Goal: Task Accomplishment & Management: Manage account settings

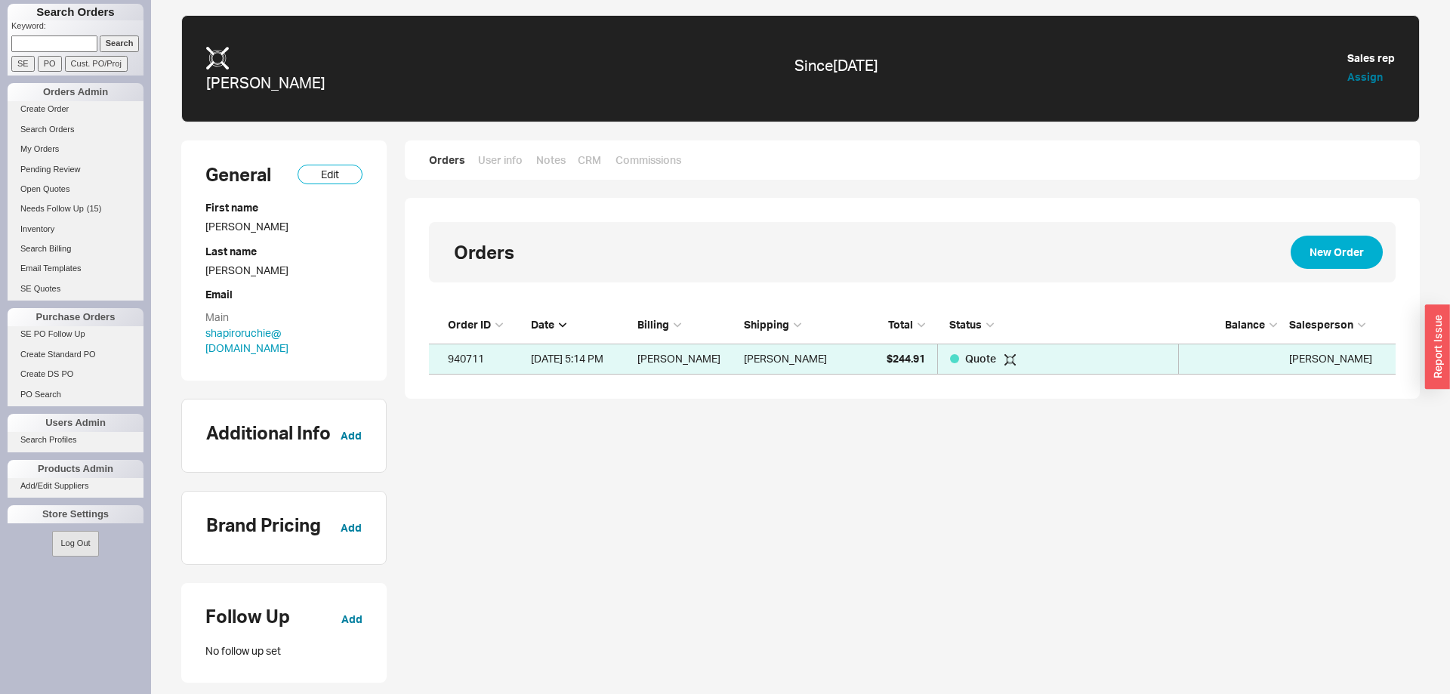
scroll to position [68, 967]
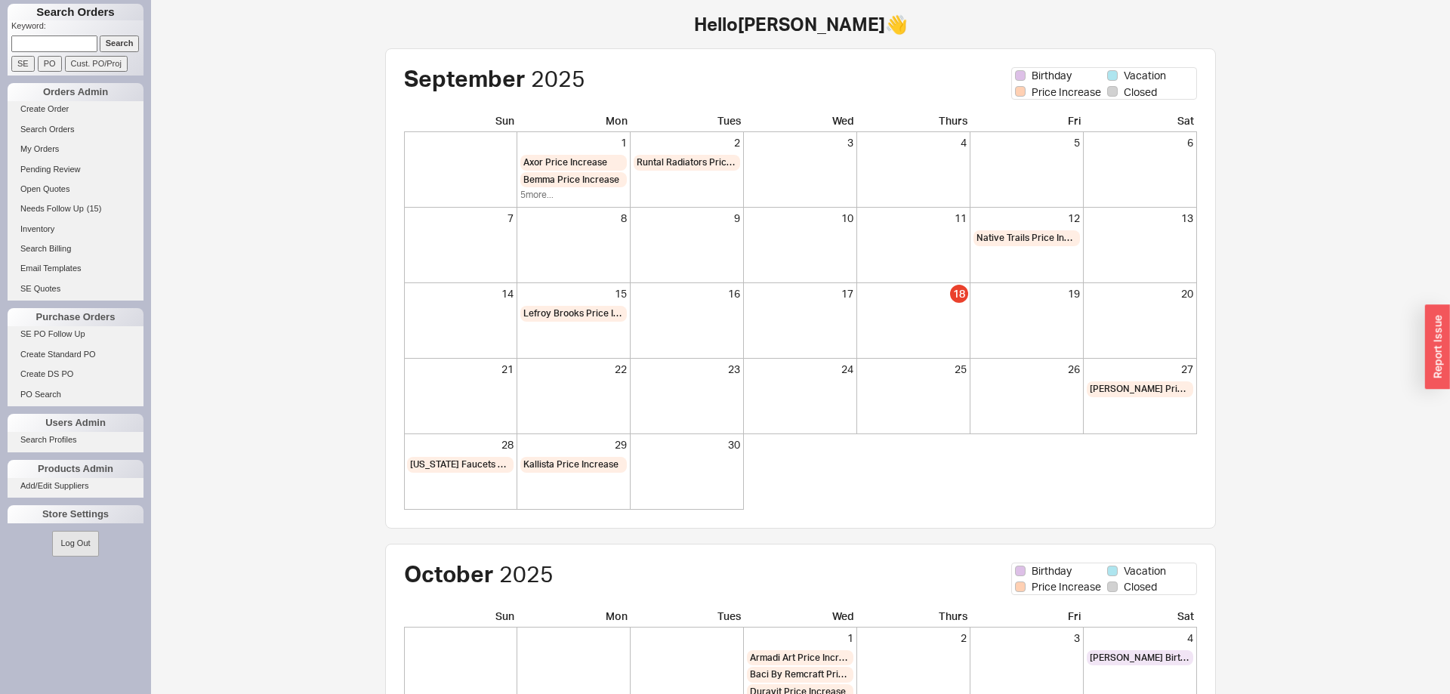
click at [72, 45] on input at bounding box center [54, 43] width 86 height 16
type input "shapiro"
click at [119, 39] on input "Search" at bounding box center [120, 43] width 40 height 16
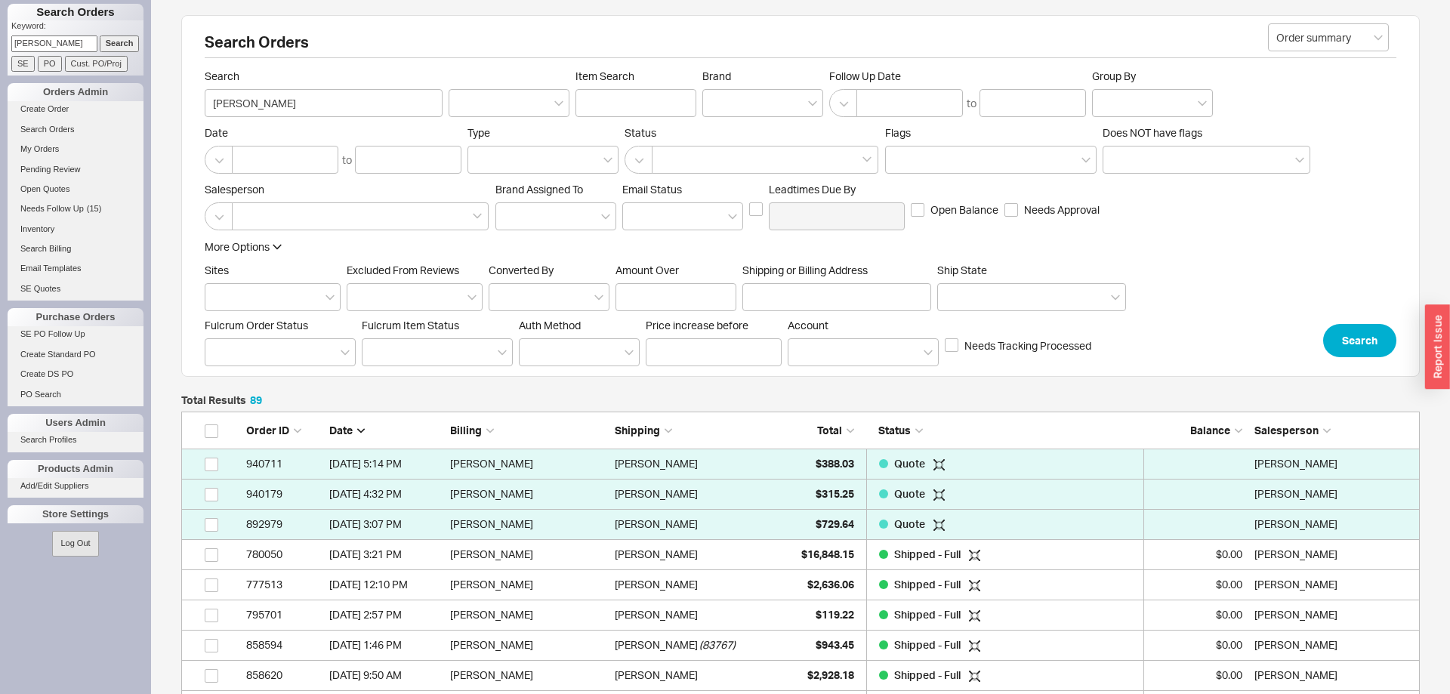
scroll to position [308, 0]
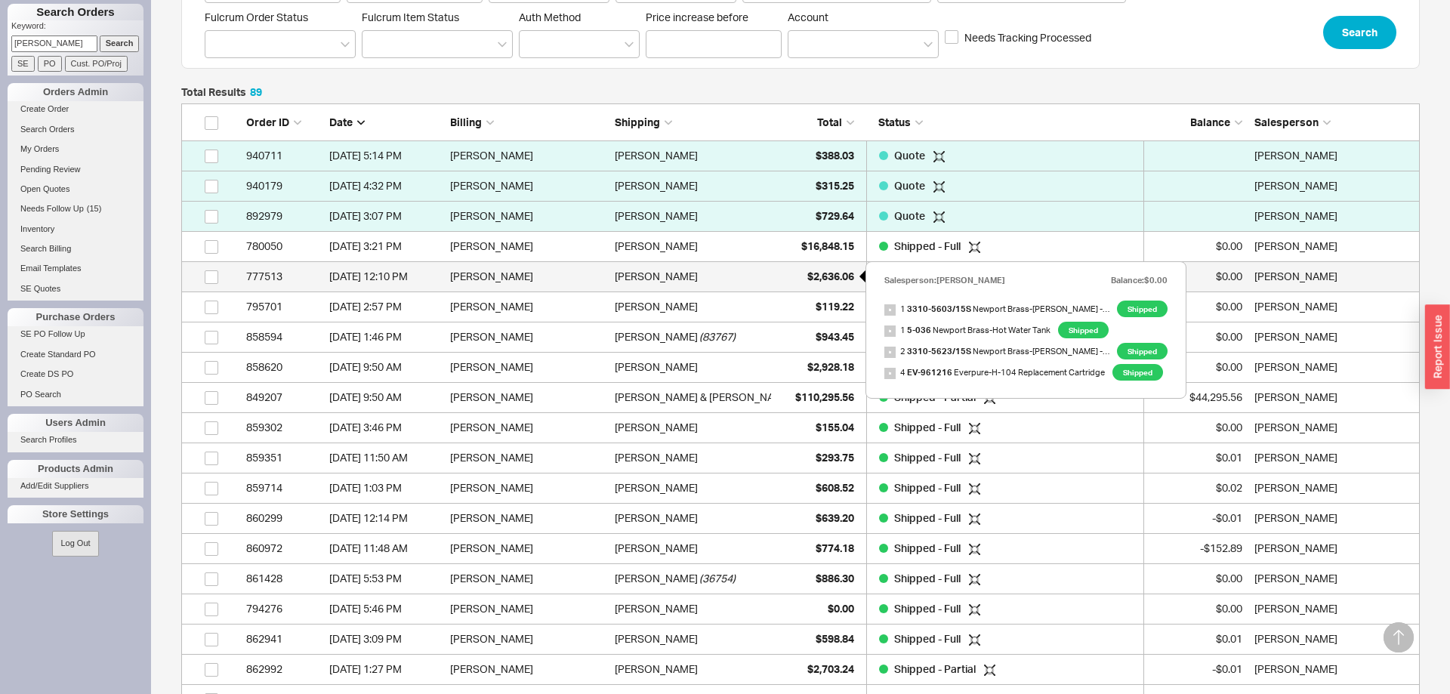
click at [825, 274] on span "$2,636.06" at bounding box center [830, 276] width 47 height 13
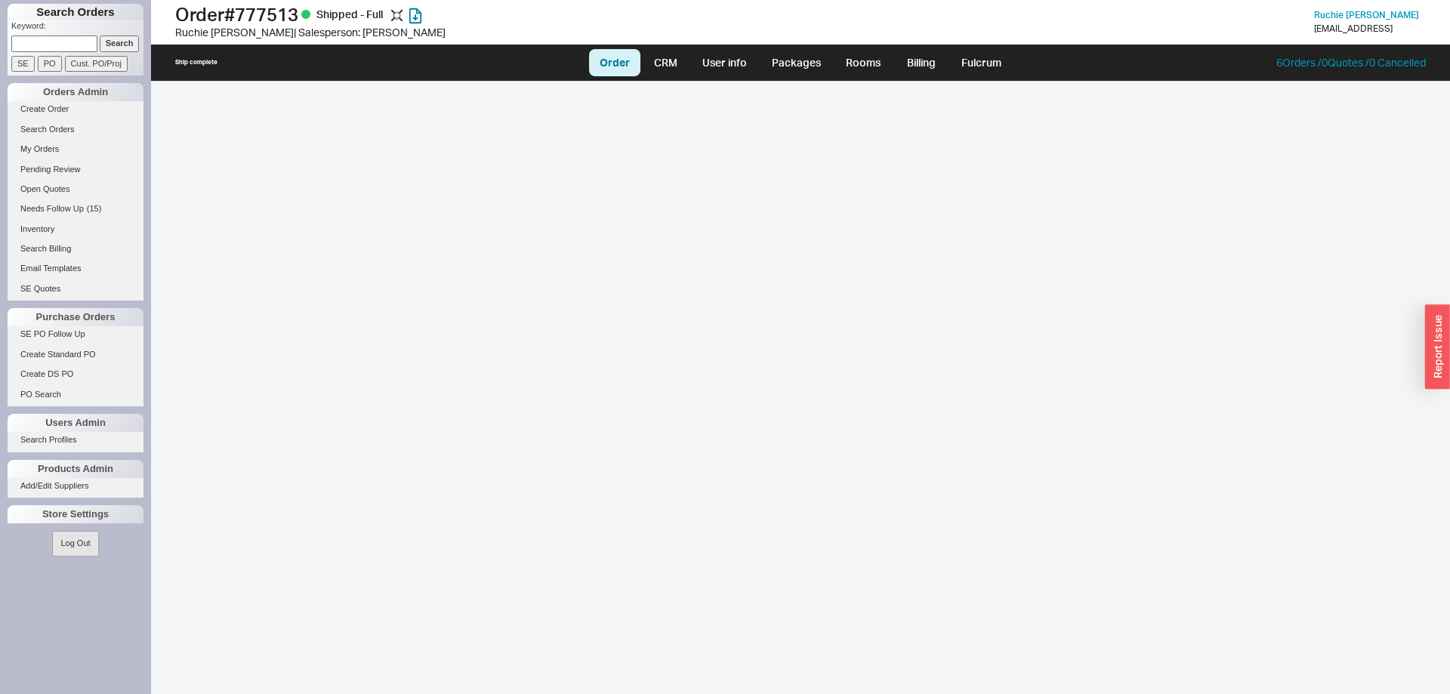
select select "LOW"
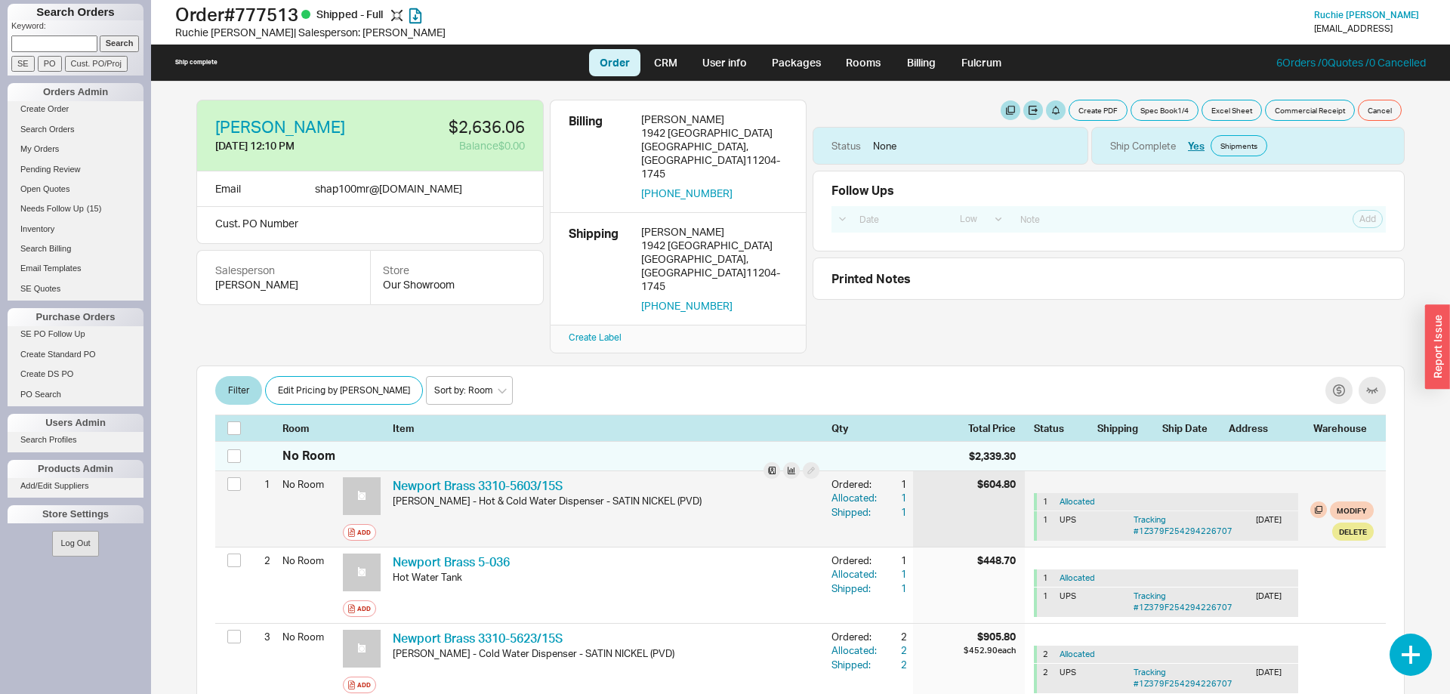
scroll to position [231, 0]
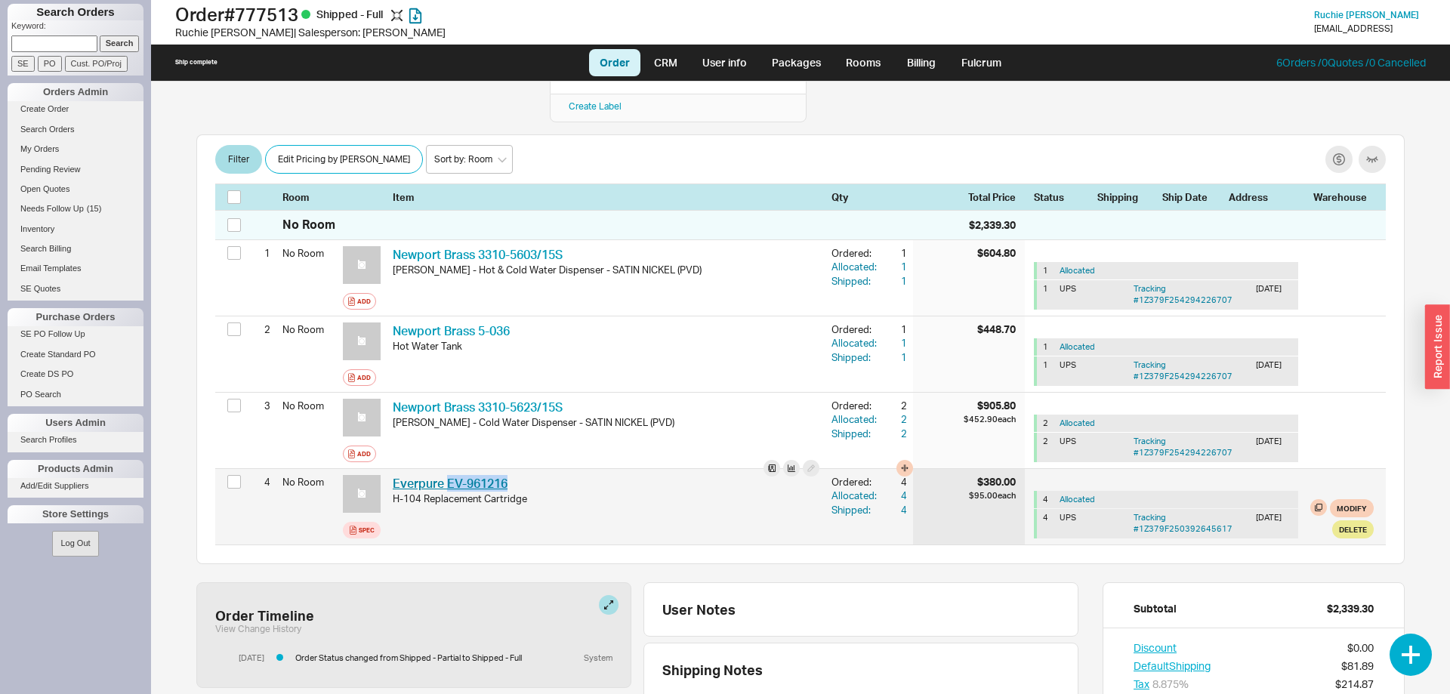
drag, startPoint x: 532, startPoint y: 424, endPoint x: 448, endPoint y: 430, distance: 84.7
click at [448, 469] on div "Everpure EV-961216 EVR EV-961216 H-104 Replacement Cartridge" at bounding box center [606, 507] width 439 height 76
copy link "EV-961216"
click at [1355, 499] on button "Modify" at bounding box center [1352, 508] width 44 height 18
select select "1"
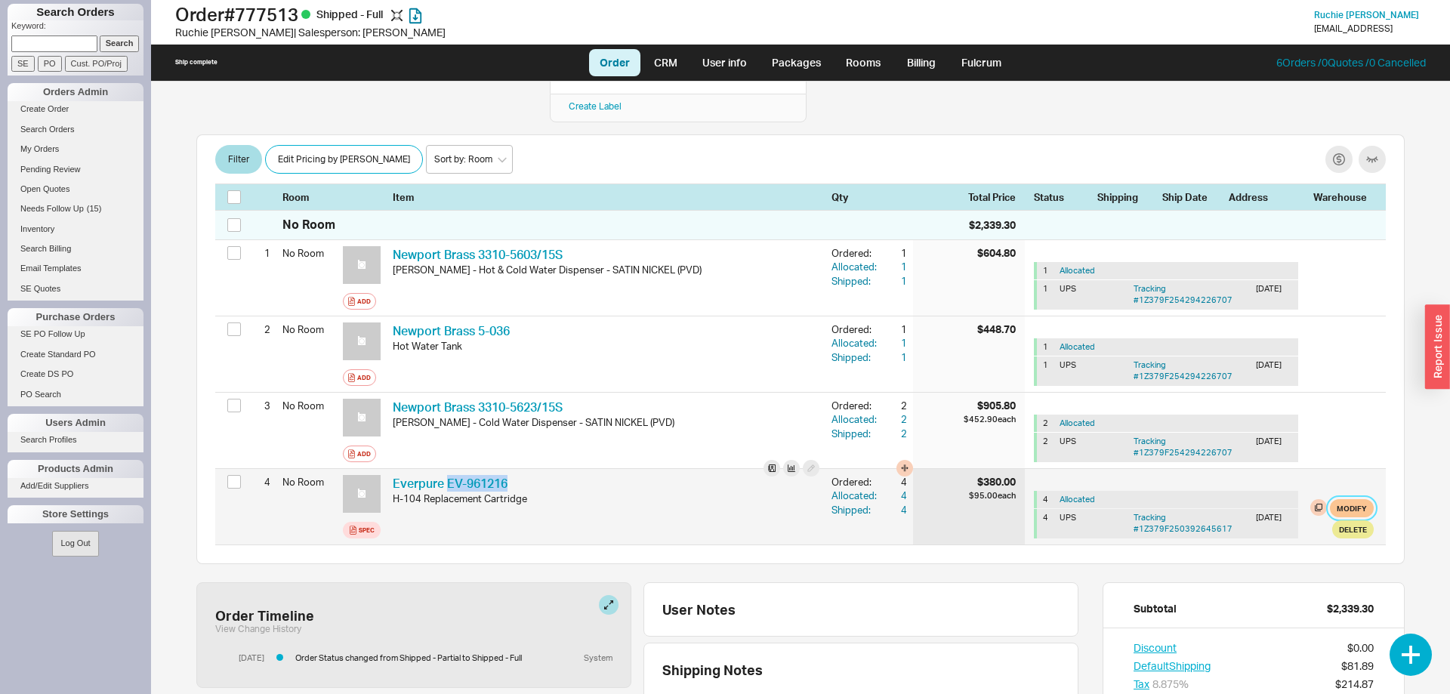
select select "3"
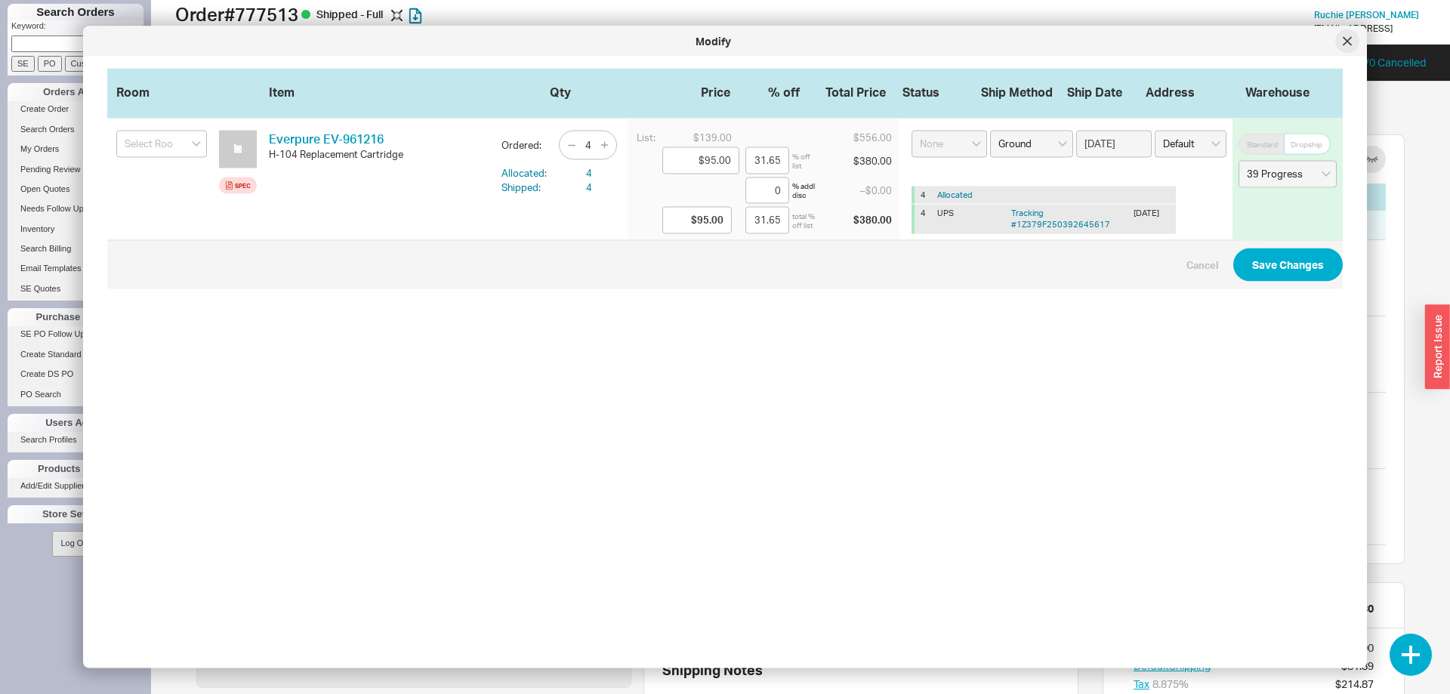
click at [1352, 38] on div at bounding box center [1347, 41] width 24 height 24
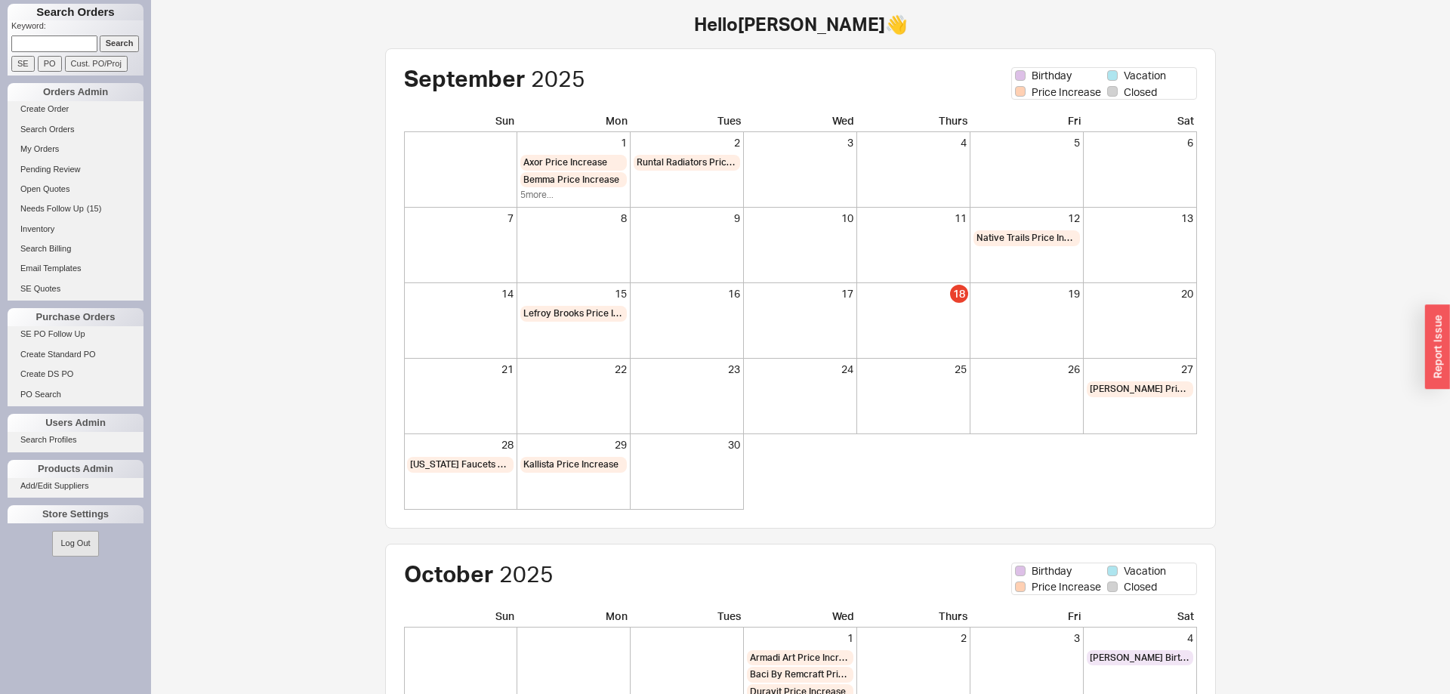
click at [85, 42] on input at bounding box center [54, 43] width 86 height 16
type input "chani brecher"
click at [100, 35] on input "Search" at bounding box center [120, 43] width 40 height 16
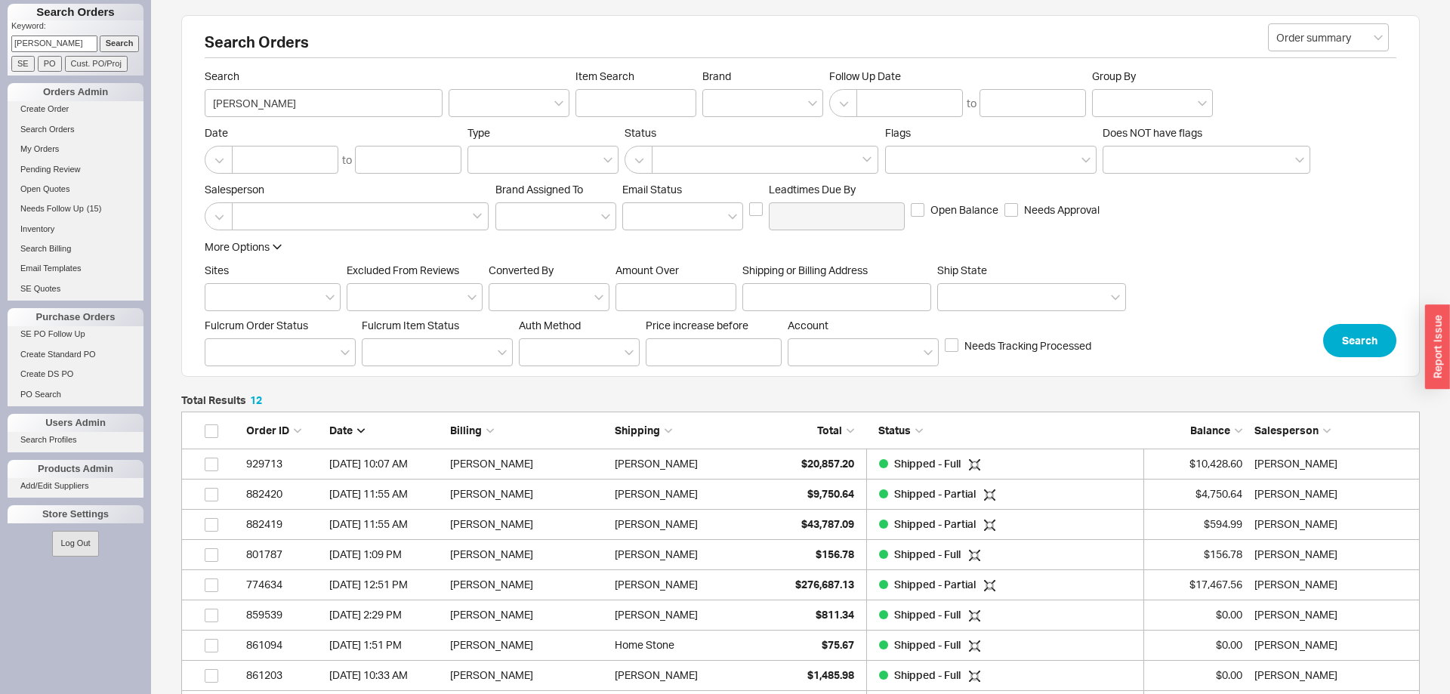
scroll to position [400, 1239]
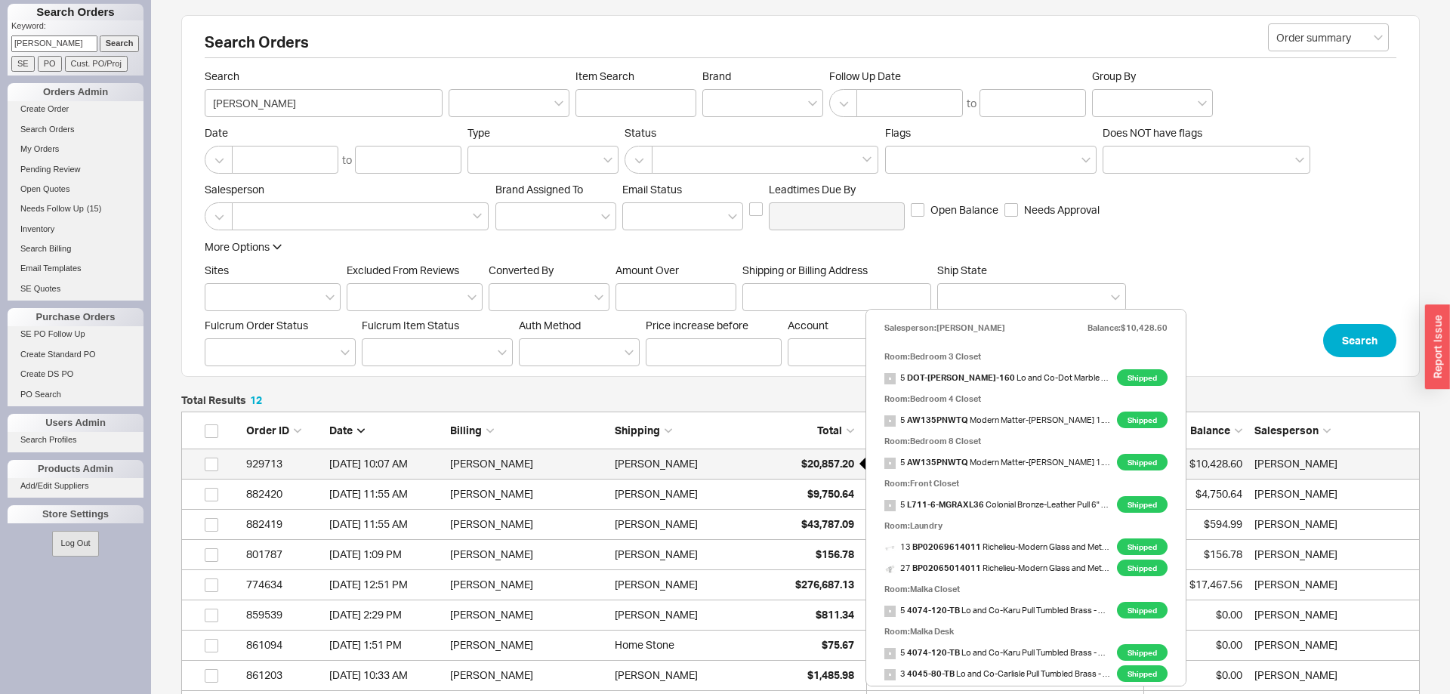
click at [821, 464] on span "$20,857.20" at bounding box center [827, 463] width 53 height 13
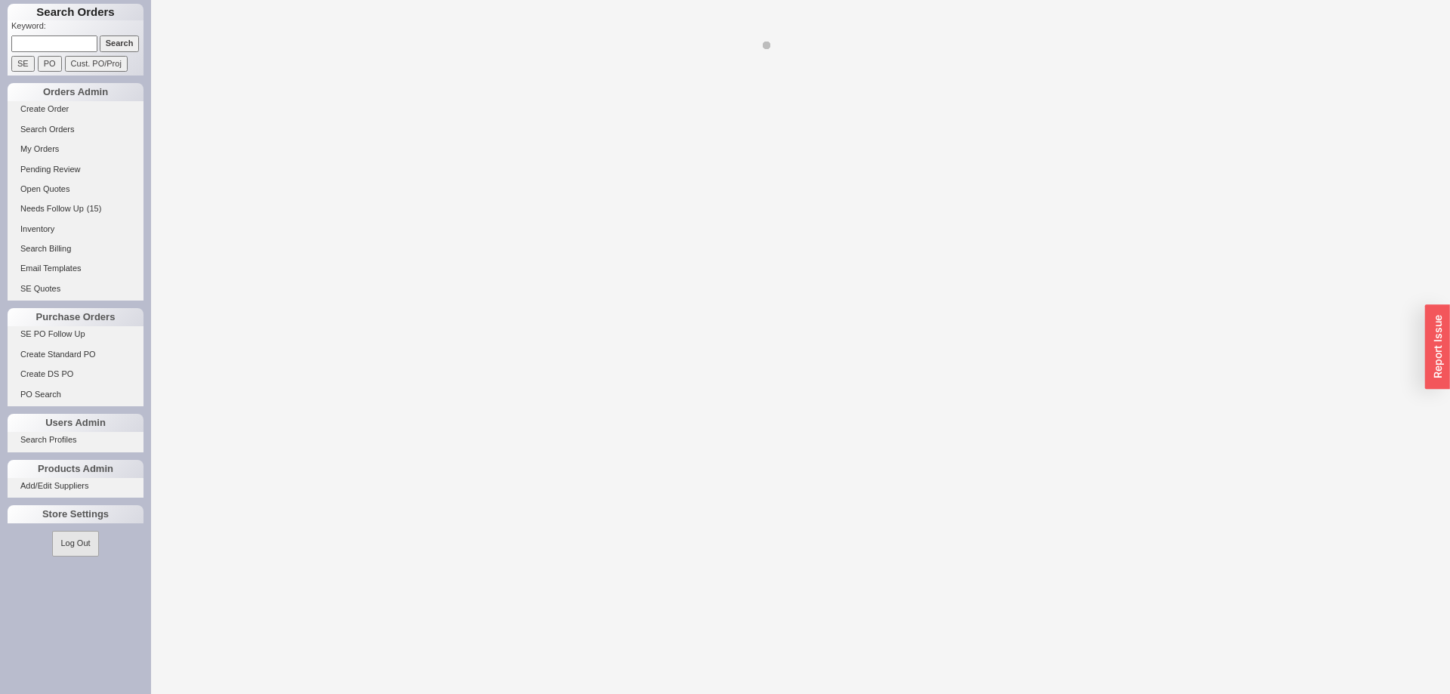
select select "LOW"
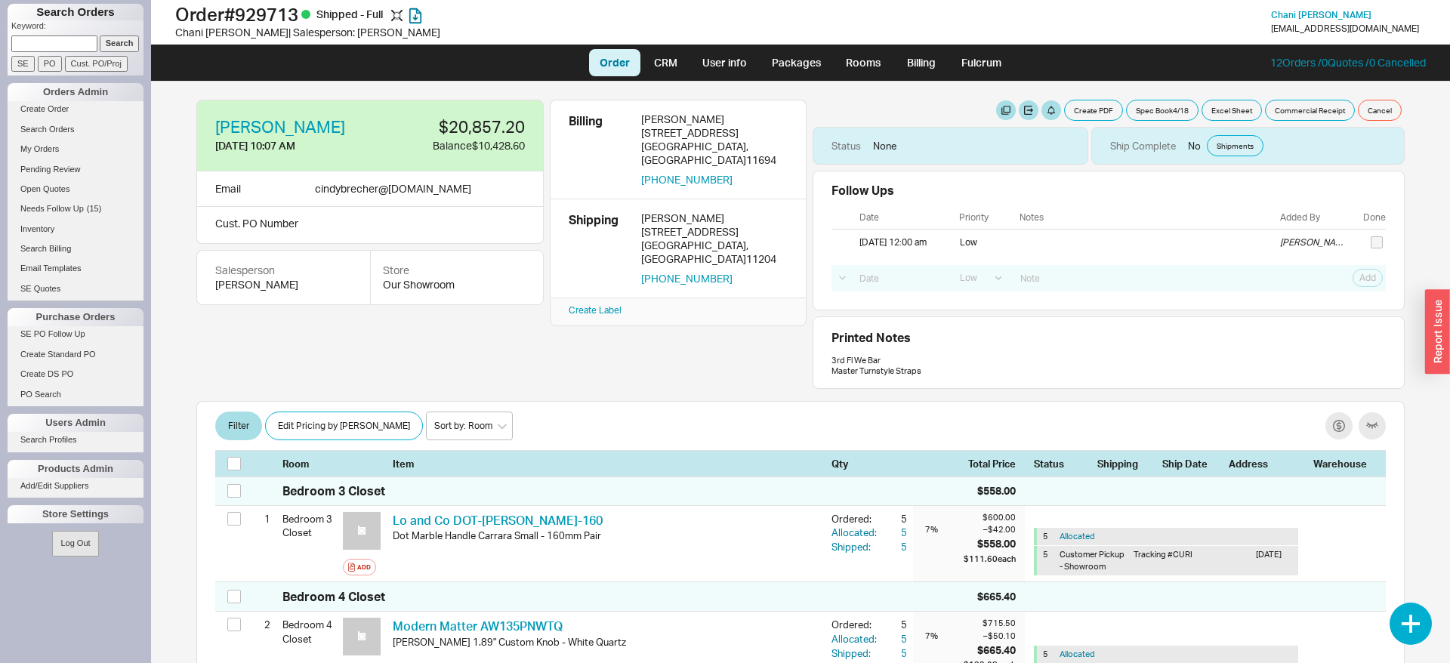
scroll to position [1013, 0]
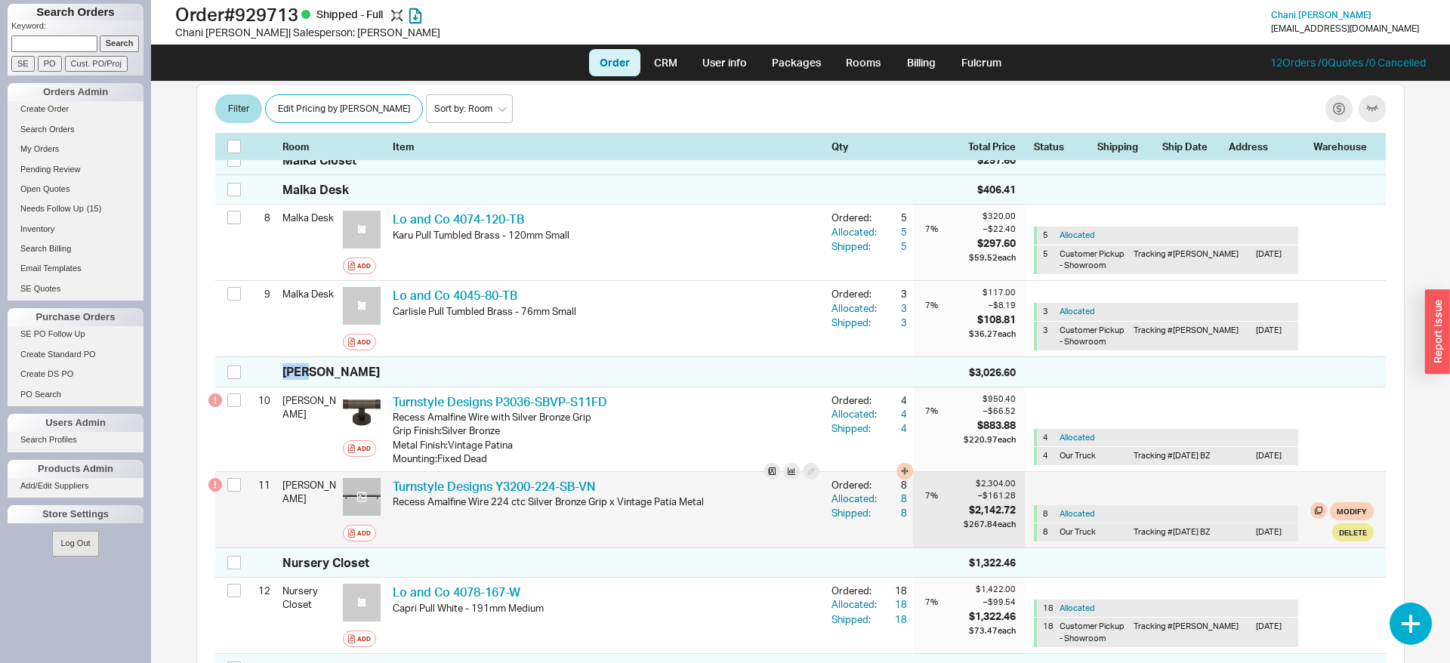
click at [363, 494] on icon at bounding box center [361, 496] width 11 height 11
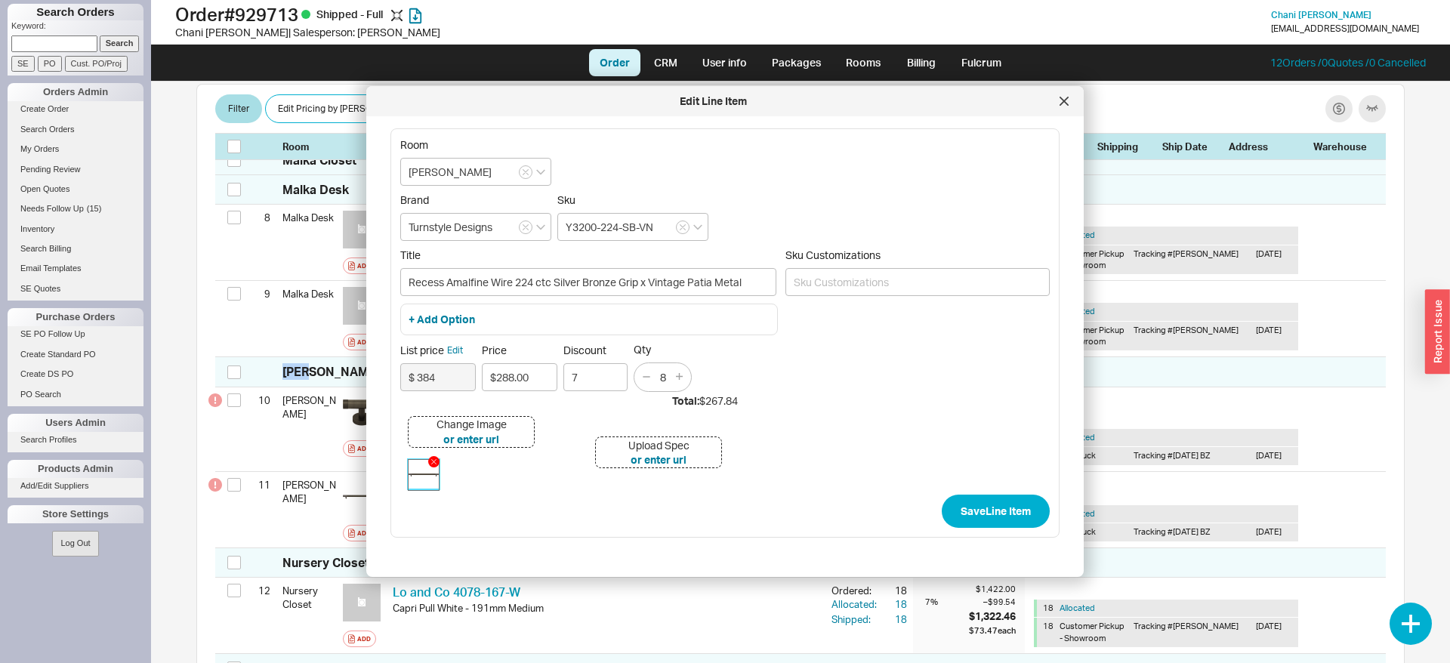
click at [420, 482] on img at bounding box center [424, 475] width 30 height 30
click at [1063, 103] on icon at bounding box center [1064, 101] width 8 height 8
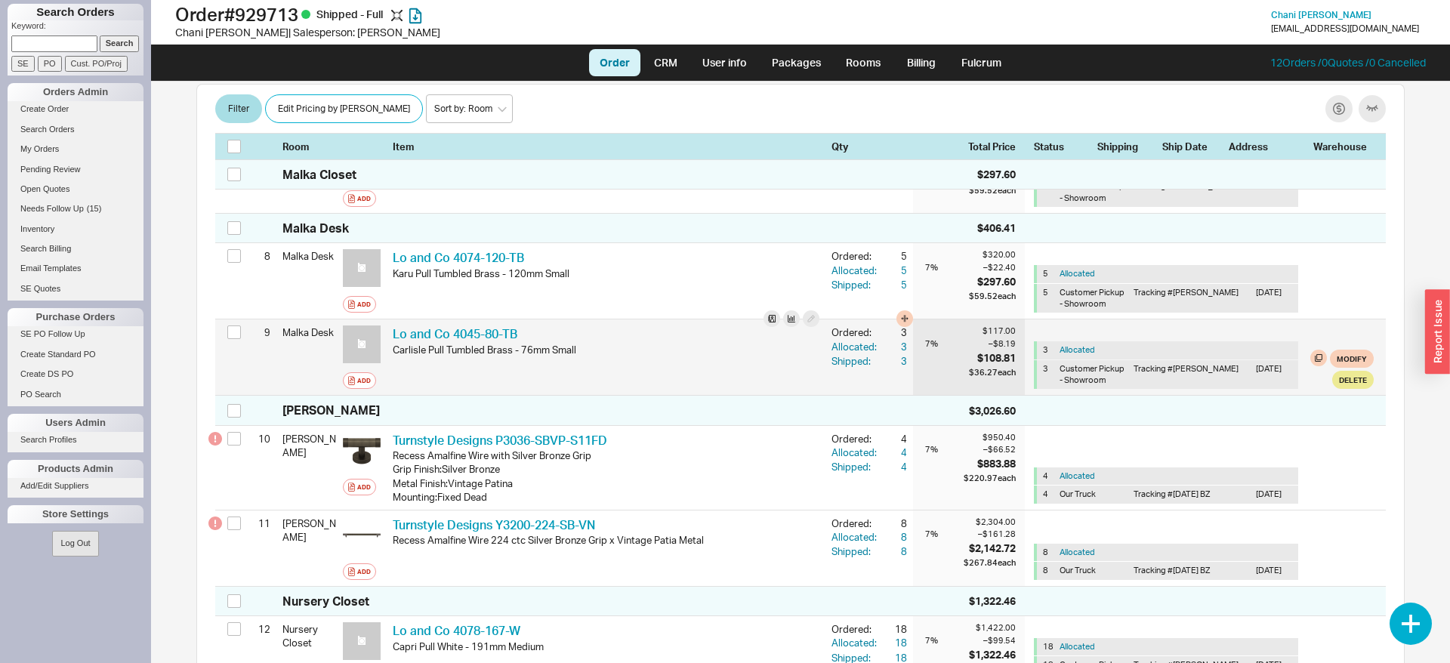
scroll to position [1052, 0]
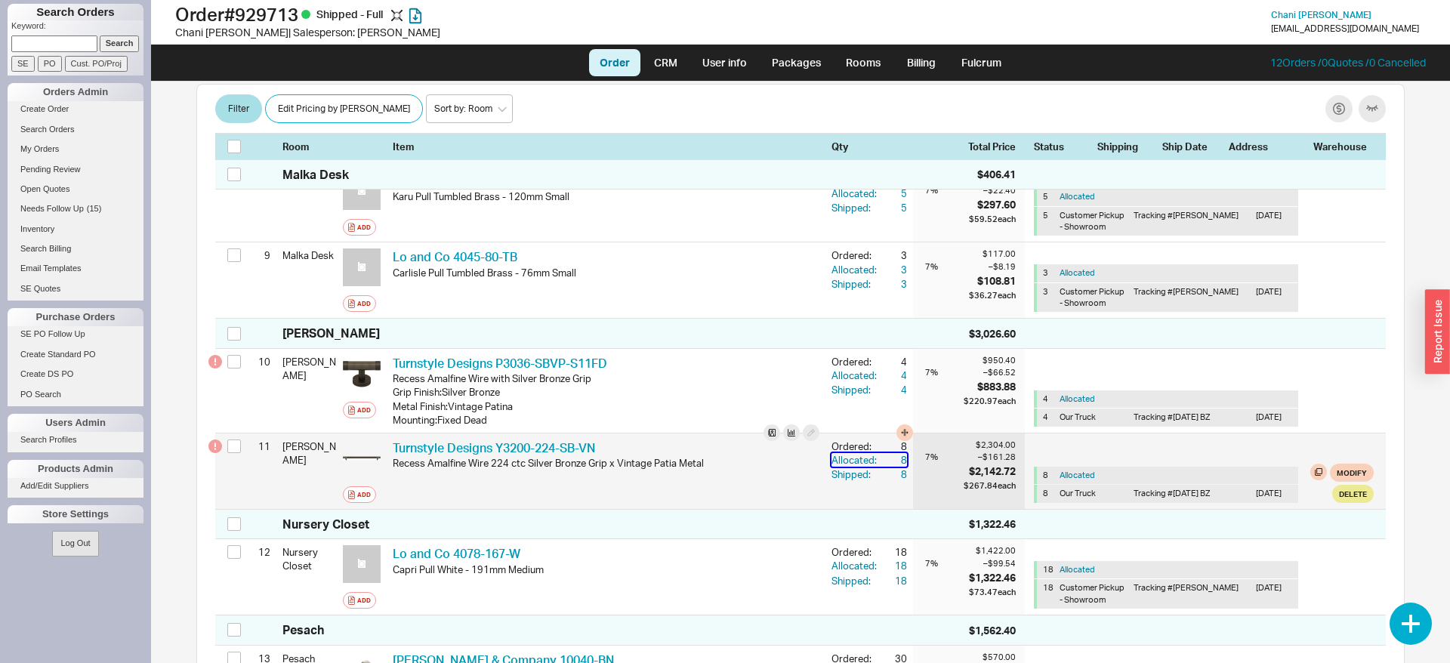
click at [872, 460] on div "Allocated:" at bounding box center [855, 460] width 48 height 14
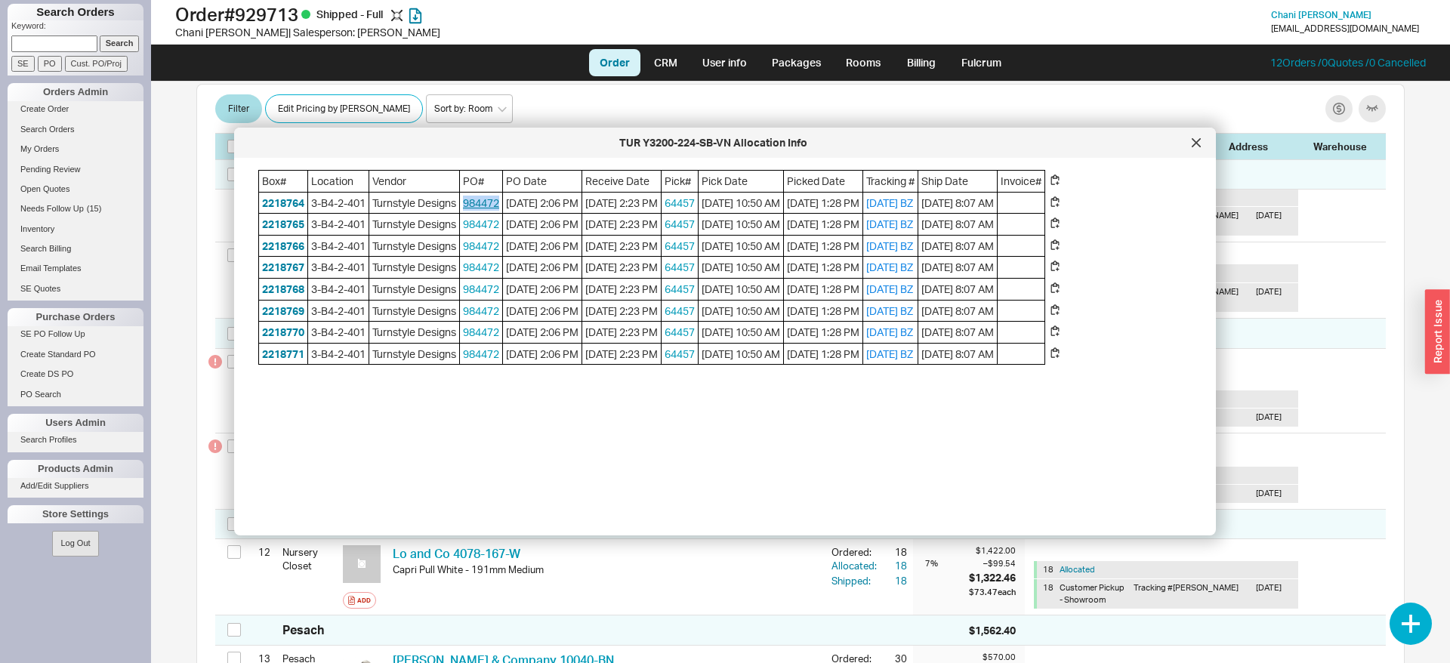
drag, startPoint x: 464, startPoint y: 204, endPoint x: 503, endPoint y: 200, distance: 39.5
click at [502, 200] on span "984472" at bounding box center [481, 203] width 42 height 21
copy link "984472"
click at [1196, 150] on div at bounding box center [1196, 143] width 24 height 24
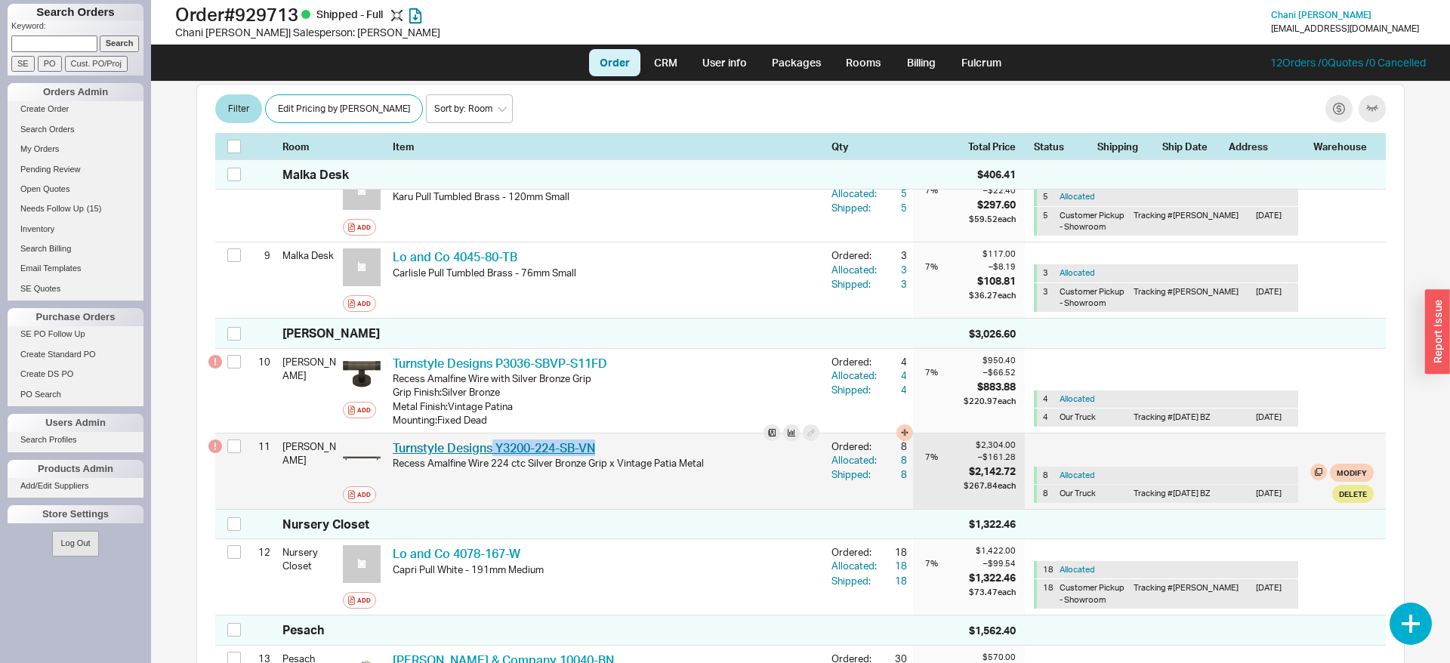
drag, startPoint x: 612, startPoint y: 445, endPoint x: 492, endPoint y: 453, distance: 120.4
click at [492, 453] on div "Turnstyle Designs Y3200-224-SB-VN TUR Y3200-224-SB-VN" at bounding box center [606, 448] width 427 height 17
copy link "Y3200-224-SB-VN"
click at [648, 455] on div "Turnstyle Designs Y3200-224-SB-VN TUR Y3200-224-SB-VN" at bounding box center [606, 448] width 427 height 17
drag, startPoint x: 528, startPoint y: 465, endPoint x: 703, endPoint y: 476, distance: 175.5
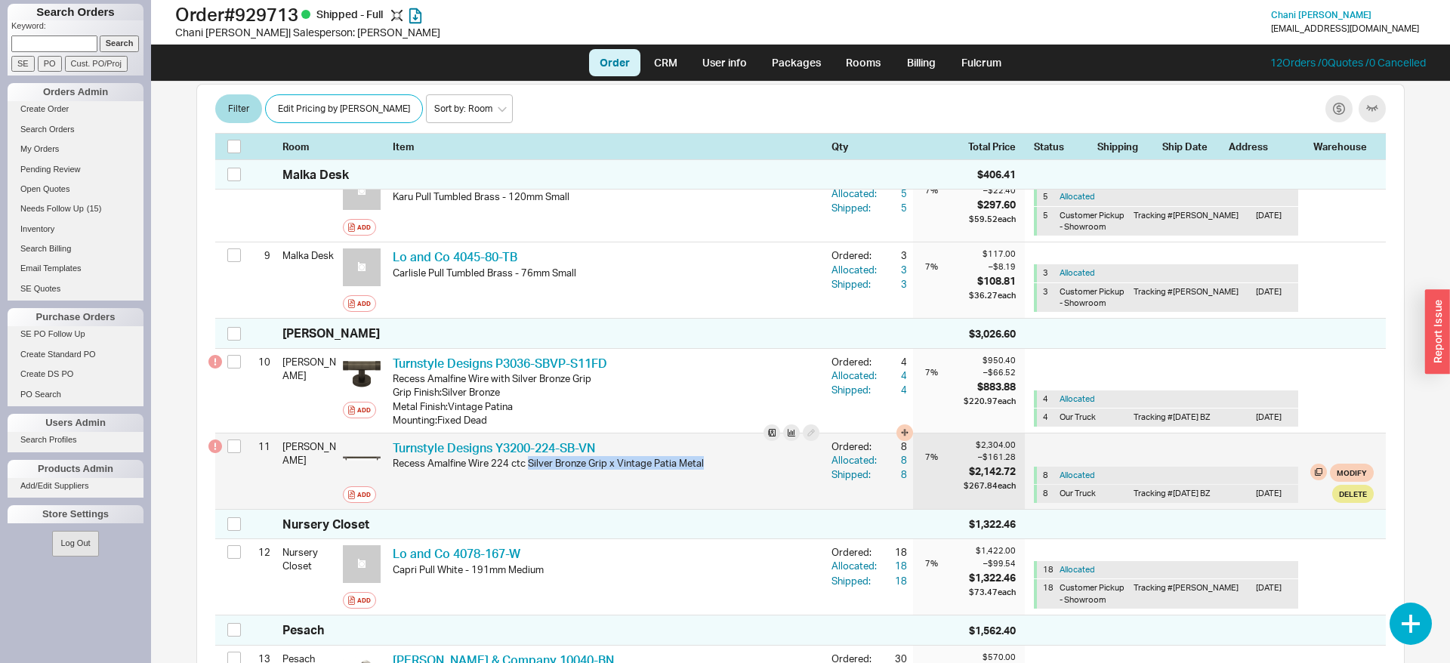
click at [703, 476] on div "Turnstyle Designs Y3200-224-SB-VN TUR Y3200-224-SB-VN Recess Amalfine Wire 224 …" at bounding box center [606, 471] width 427 height 63
copy div "Silver Bronze Grip x Vintage Patia Metal"
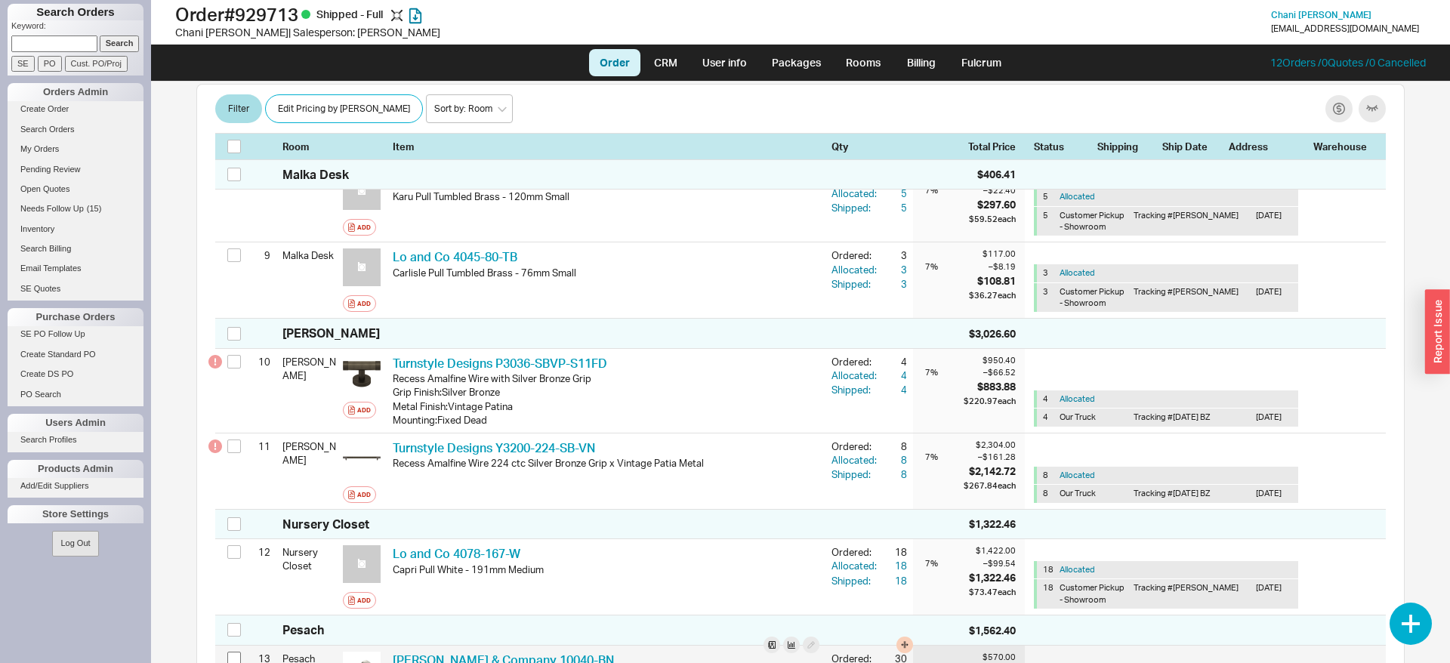
scroll to position [513, 0]
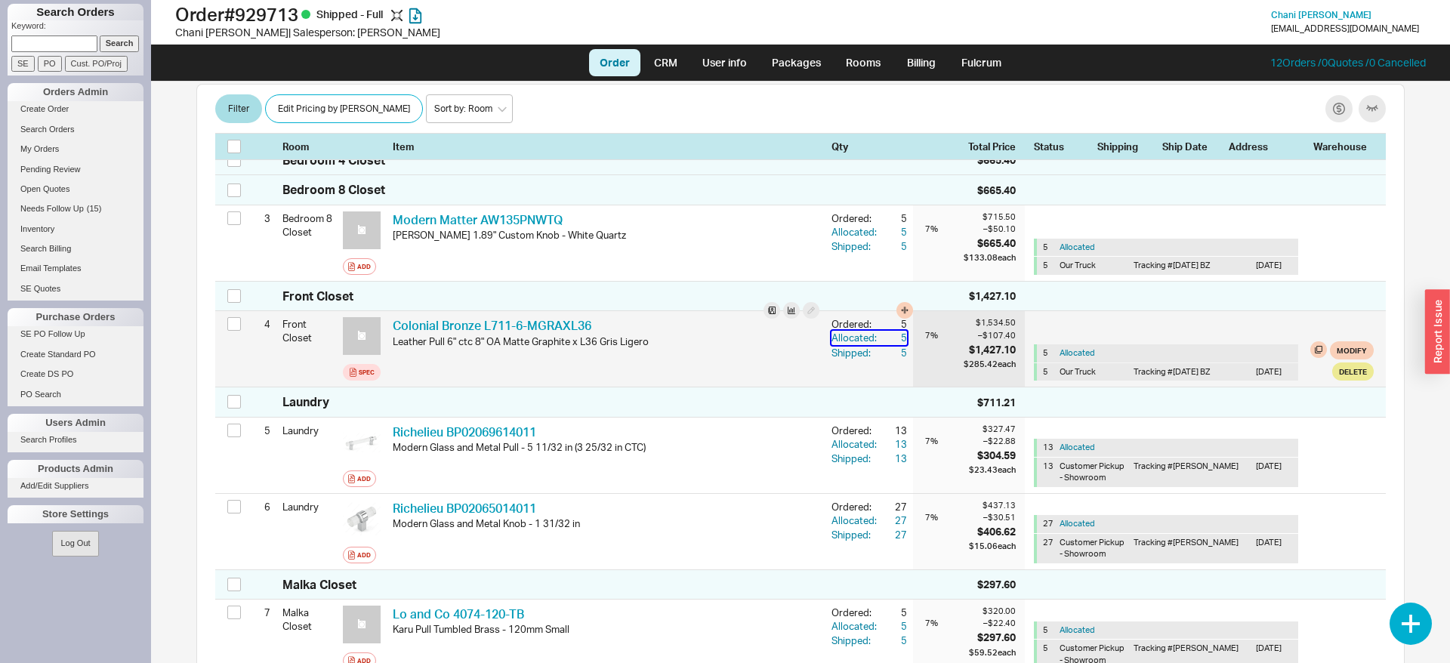
click at [883, 337] on div "5" at bounding box center [893, 338] width 27 height 14
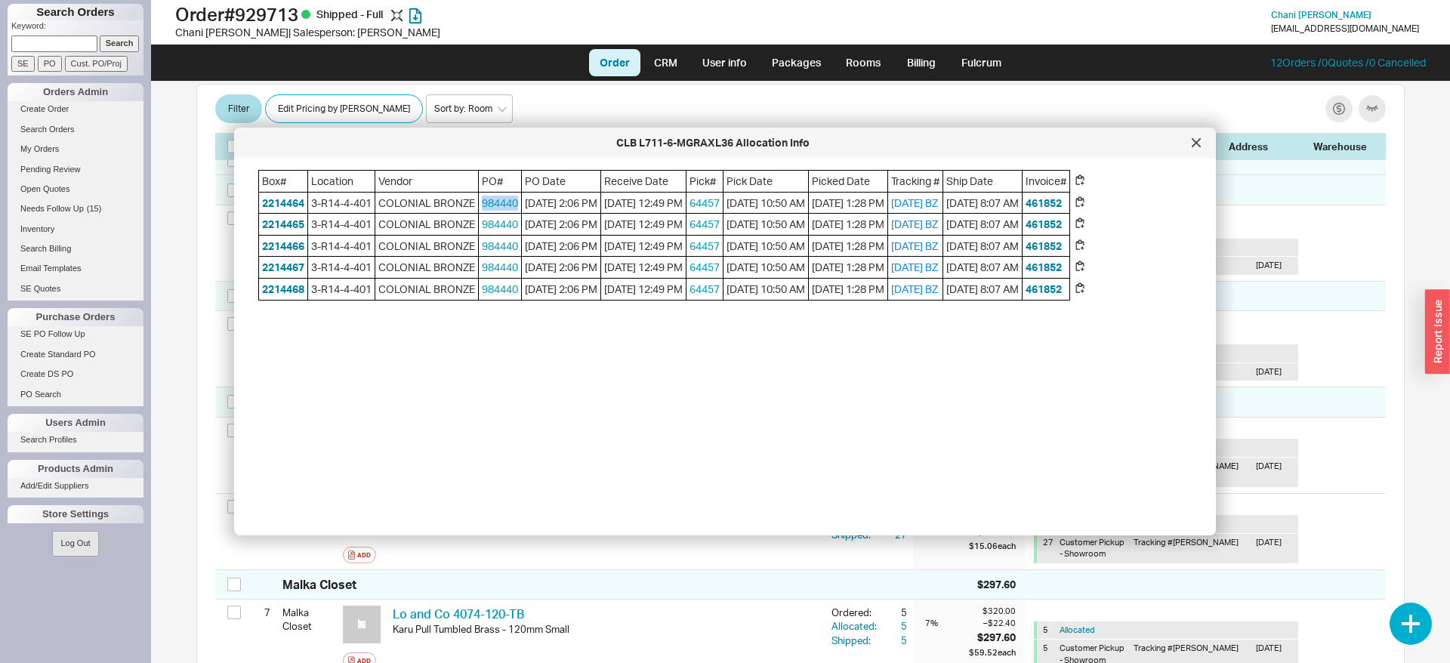
drag, startPoint x: 477, startPoint y: 200, endPoint x: 517, endPoint y: 198, distance: 40.1
click at [517, 198] on span "984440" at bounding box center [500, 203] width 42 height 21
copy link "984440"
click at [1193, 150] on div at bounding box center [1196, 143] width 24 height 24
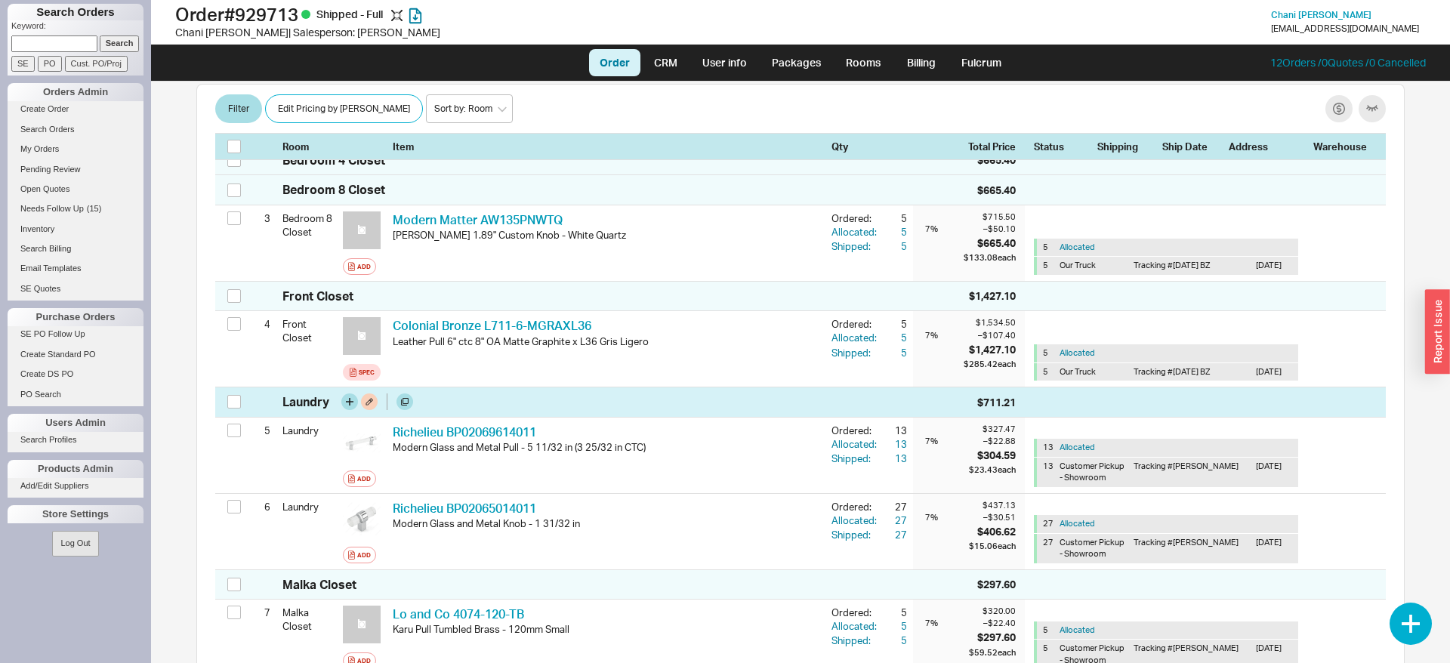
scroll to position [436, 0]
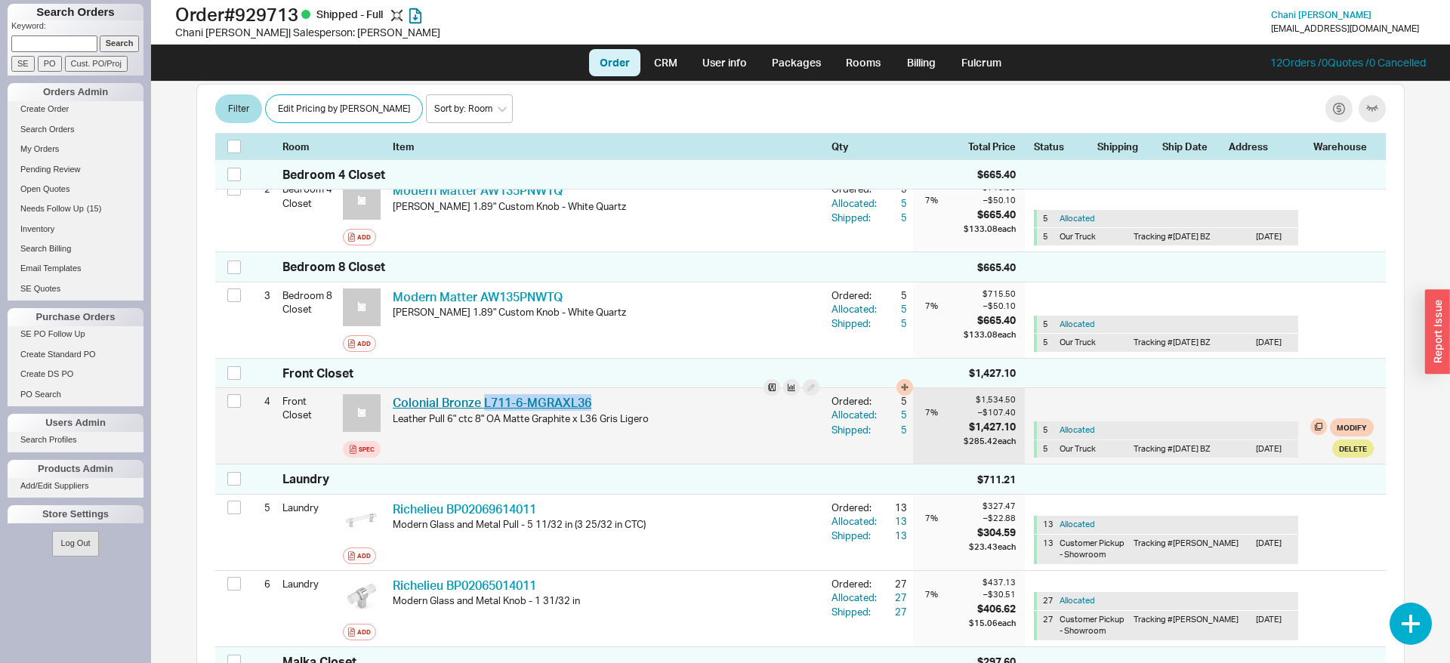
drag, startPoint x: 600, startPoint y: 399, endPoint x: 483, endPoint y: 403, distance: 117.1
click at [483, 403] on div "Colonial Bronze L711-6-MGRAXL36 CLB L711-6-MGRAXL36" at bounding box center [606, 402] width 427 height 17
copy link "L711-6-MGRAXL36"
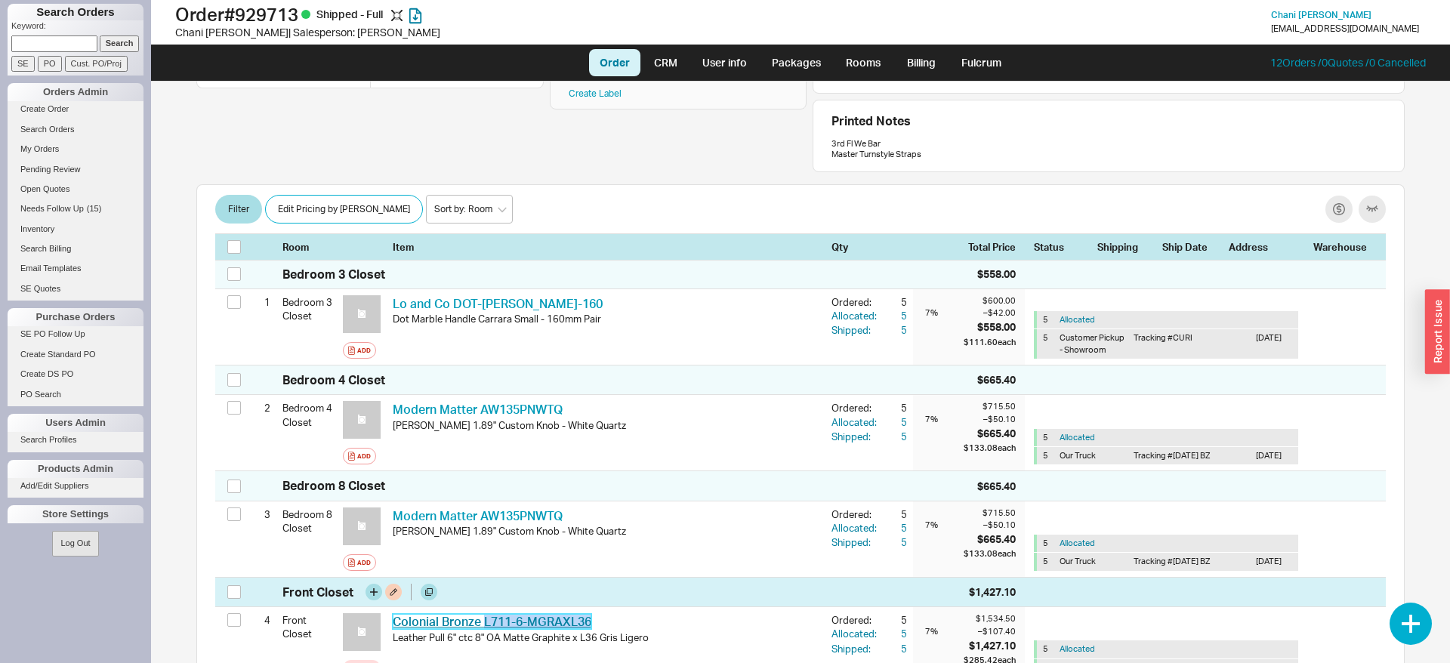
scroll to position [154, 0]
